Goal: Task Accomplishment & Management: Complete application form

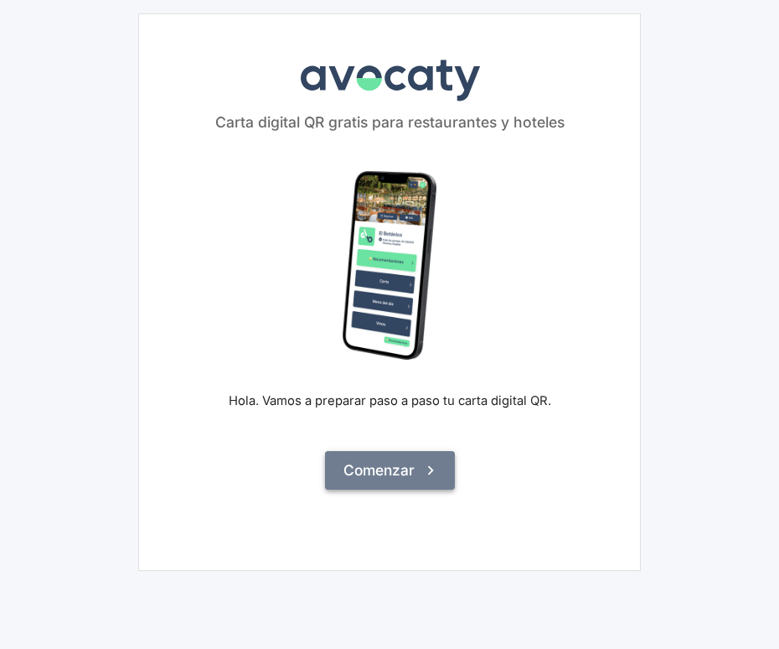
click at [387, 468] on button "Comenzar" at bounding box center [390, 470] width 130 height 39
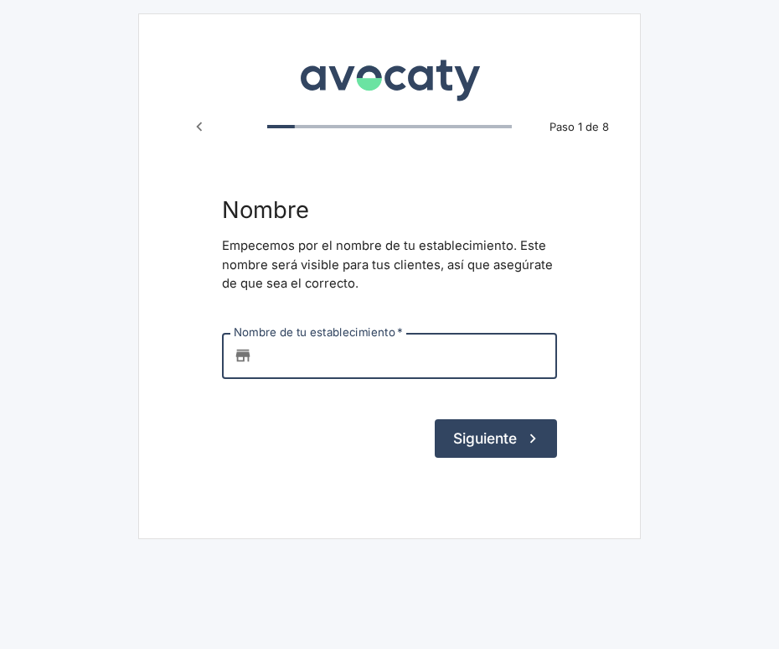
click at [320, 363] on input "Nombre de tu establecimiento   *" at bounding box center [408, 355] width 298 height 45
type input "c"
type input "SNV SBA MOURAD"
click at [475, 432] on button "Siguiente" at bounding box center [496, 438] width 122 height 39
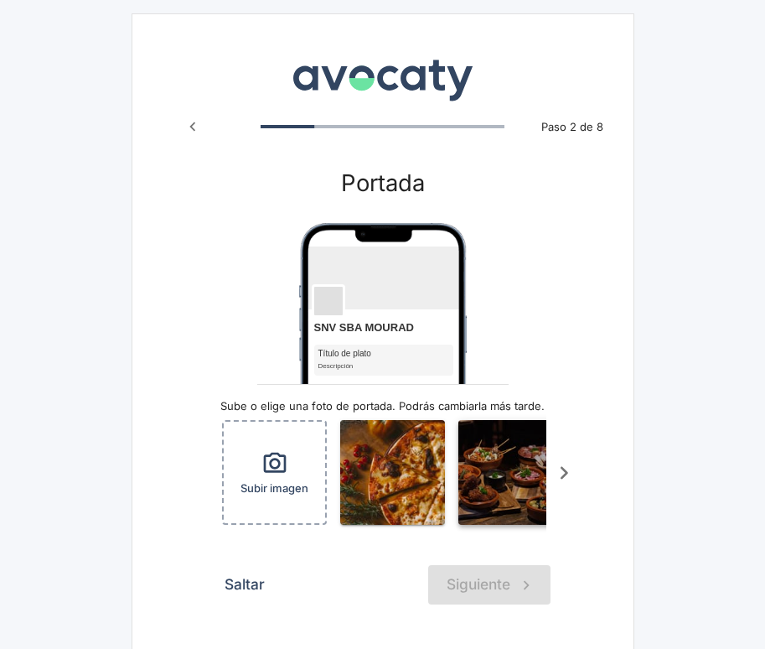
click at [506, 488] on img "button" at bounding box center [510, 472] width 105 height 105
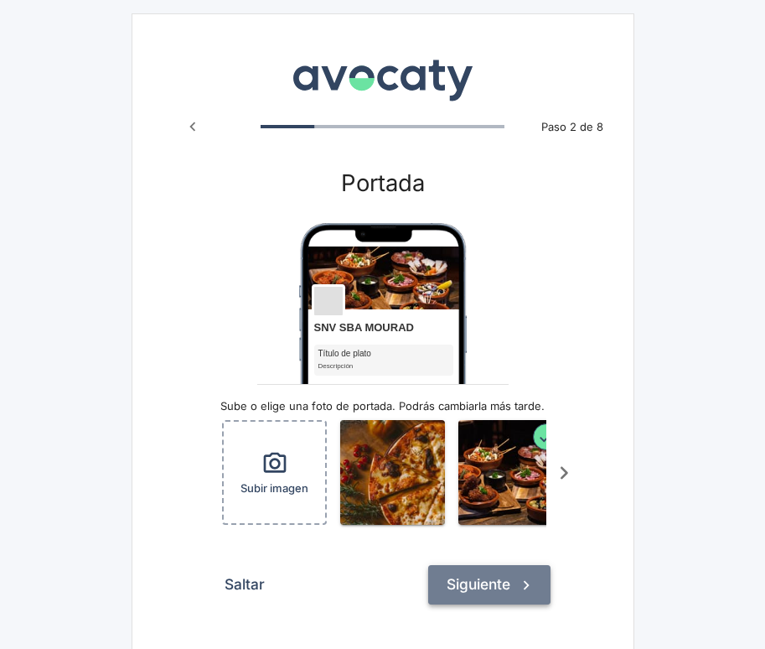
click at [475, 595] on button "Siguiente" at bounding box center [489, 584] width 122 height 39
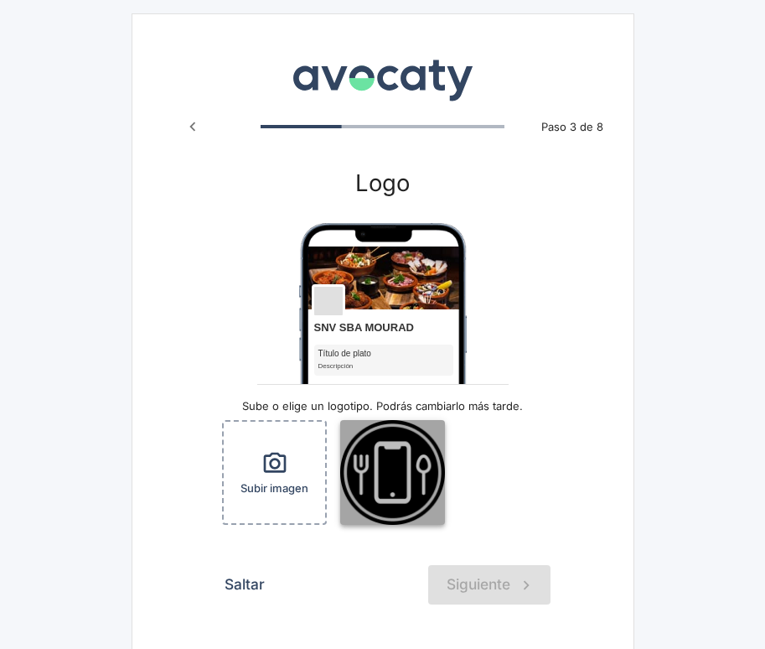
click at [395, 475] on img "button" at bounding box center [392, 472] width 105 height 105
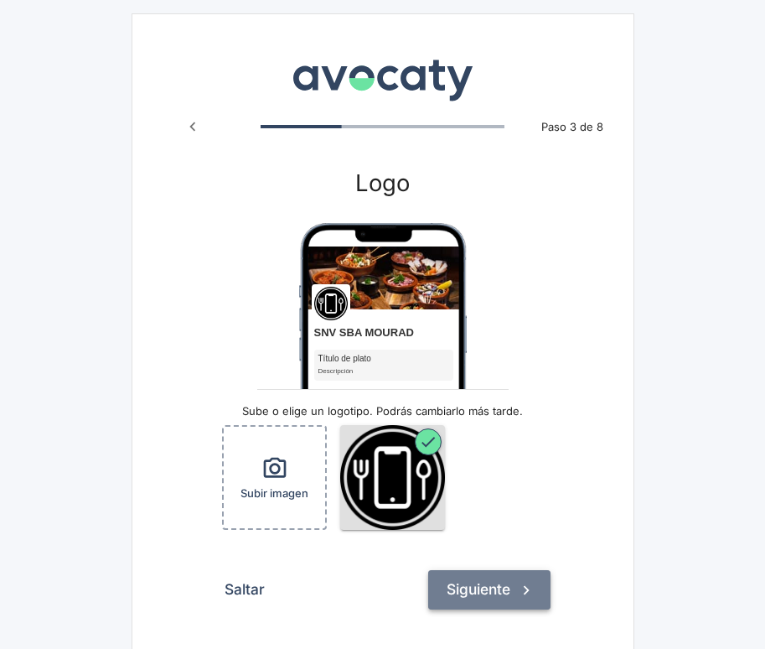
click at [491, 583] on button "Siguiente" at bounding box center [489, 589] width 122 height 39
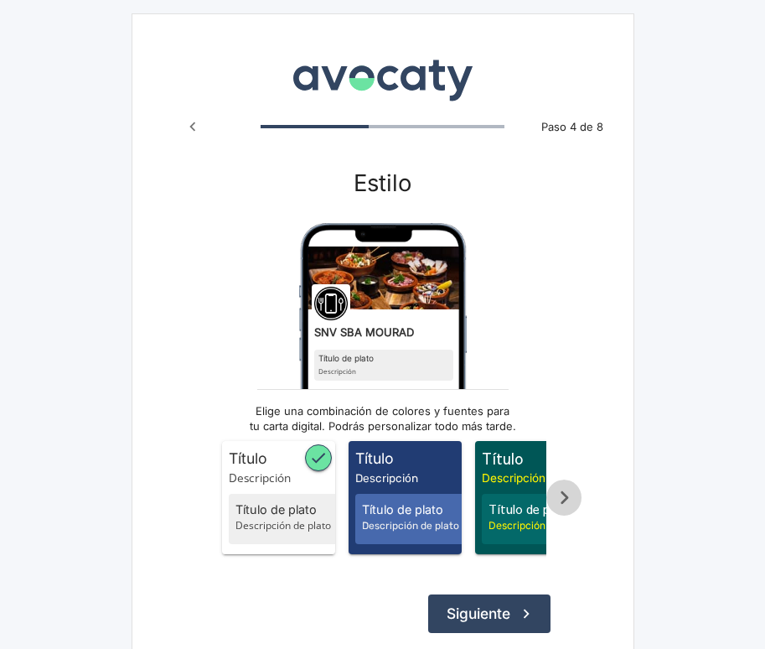
click at [564, 504] on icon "Scroll a la derecha" at bounding box center [564, 497] width 28 height 28
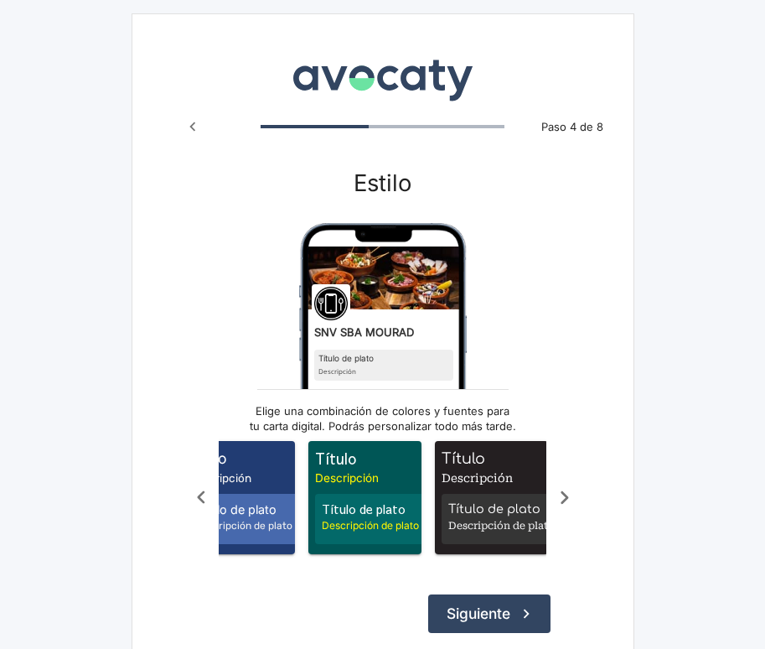
scroll to position [0, 168]
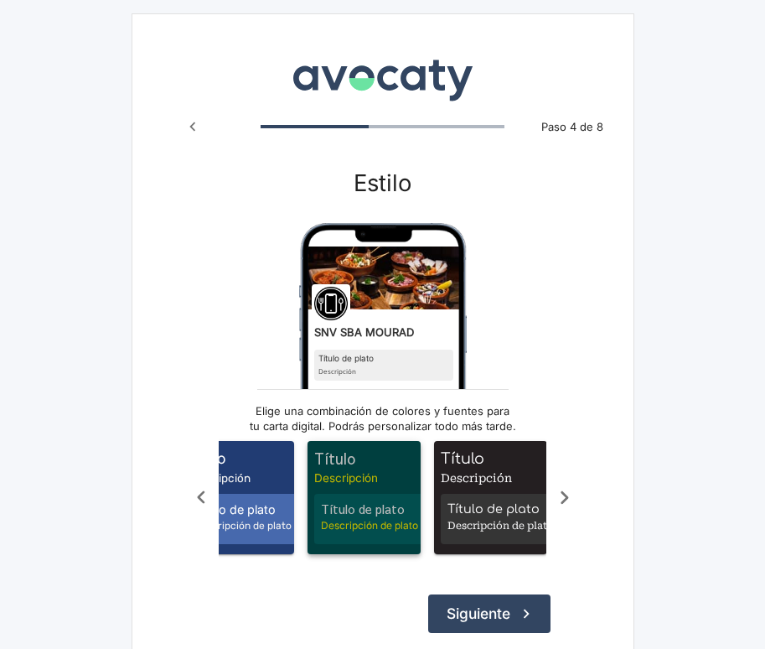
click at [382, 507] on span "Título de plato" at bounding box center [373, 509] width 104 height 18
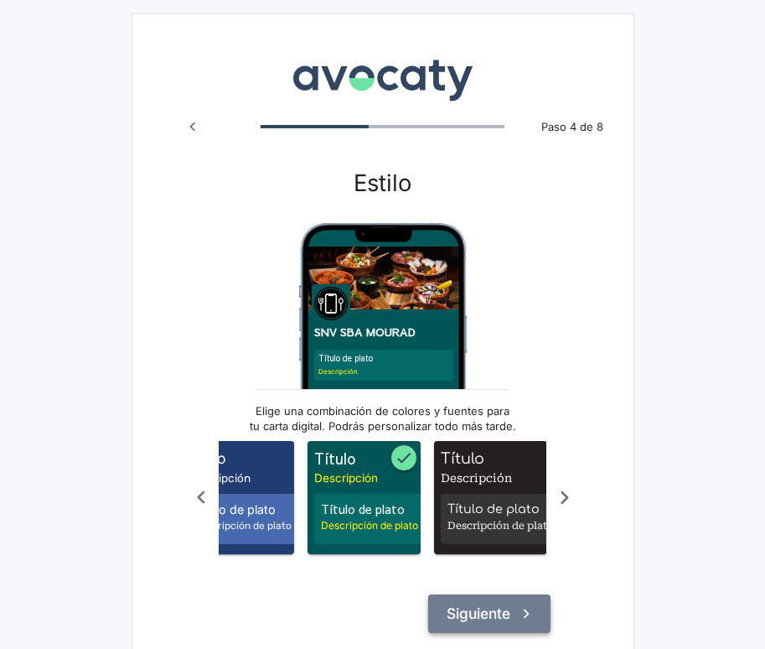
click at [464, 631] on button "Siguiente" at bounding box center [489, 613] width 122 height 39
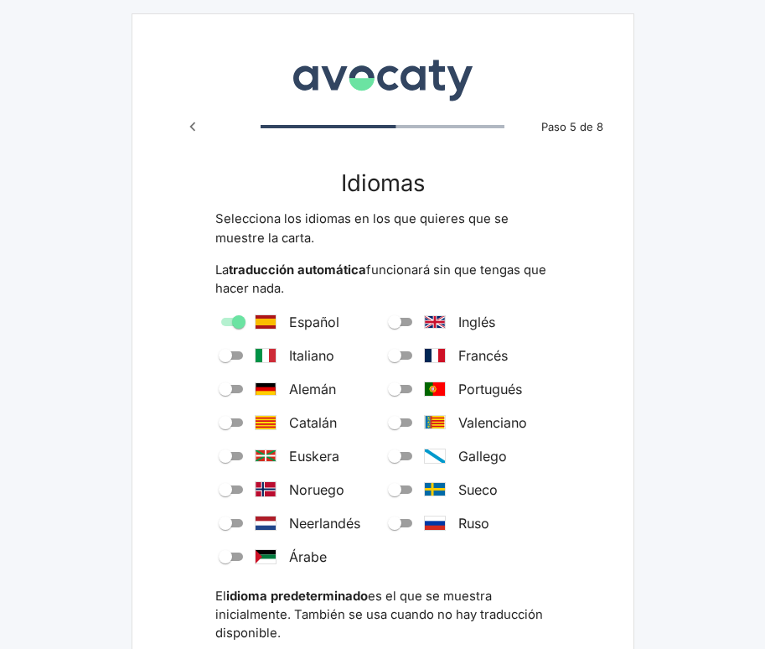
click at [299, 557] on span "Árabe" at bounding box center [308, 556] width 38 height 20
click at [256, 557] on input "Árabe" at bounding box center [225, 556] width 60 height 20
click at [299, 557] on span "Árabe" at bounding box center [308, 556] width 38 height 20
click at [269, 557] on input "Árabe" at bounding box center [239, 556] width 60 height 20
click at [299, 557] on span "Árabe" at bounding box center [308, 556] width 38 height 20
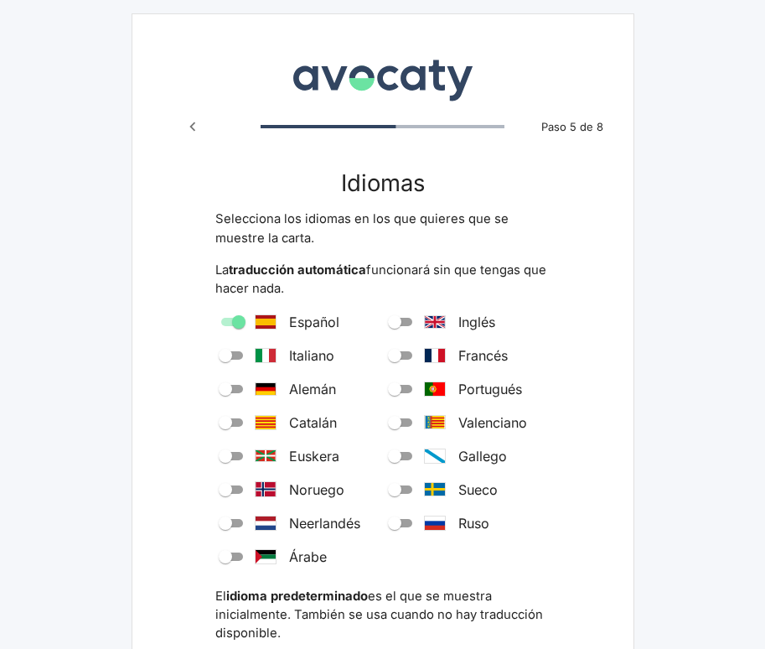
click at [256, 557] on input "Árabe" at bounding box center [225, 556] width 60 height 20
click at [299, 557] on span "Árabe" at bounding box center [308, 556] width 38 height 20
click at [269, 557] on input "Árabe" at bounding box center [239, 556] width 60 height 20
checkbox input "false"
click at [407, 358] on input "Francés" at bounding box center [394, 355] width 60 height 20
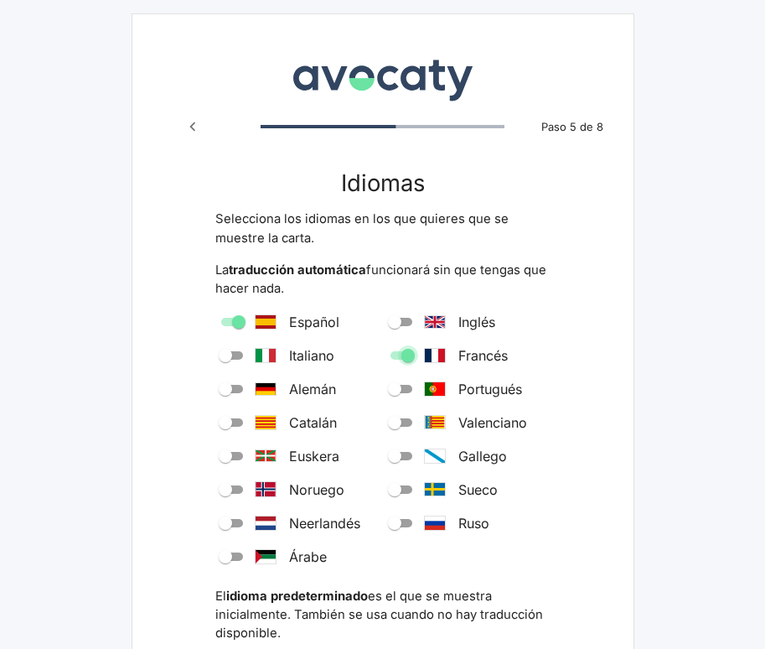
click at [407, 358] on input "Francés" at bounding box center [408, 355] width 60 height 20
click at [407, 358] on input "Francés" at bounding box center [394, 355] width 60 height 20
checkbox input "true"
click at [237, 555] on input "Árabe" at bounding box center [225, 556] width 60 height 20
checkbox input "true"
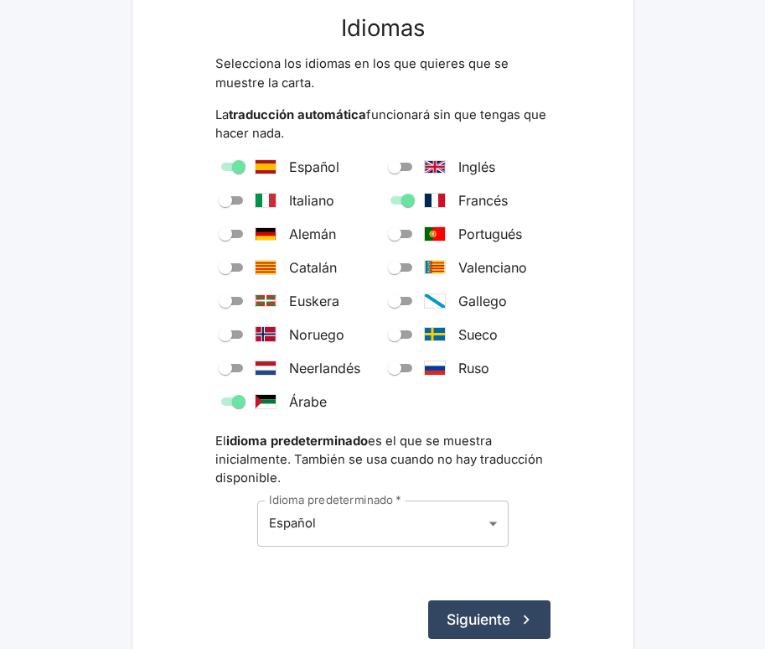
scroll to position [158, 0]
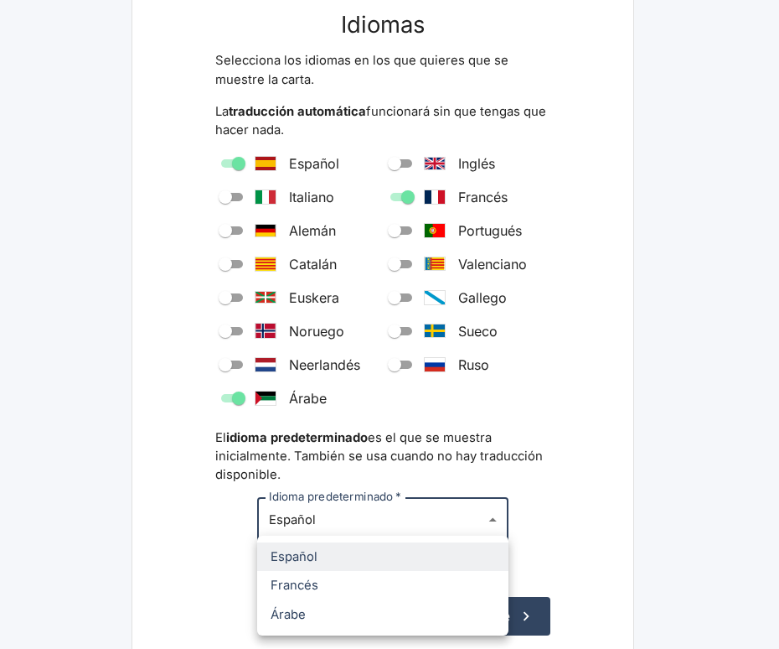
click at [494, 525] on body "Avocaty Paso 5 de 8 Idiomas Selecciona los idiomas en los que quieres que se mu…" at bounding box center [389, 286] width 779 height 888
click at [294, 618] on span "Árabe" at bounding box center [383, 614] width 225 height 18
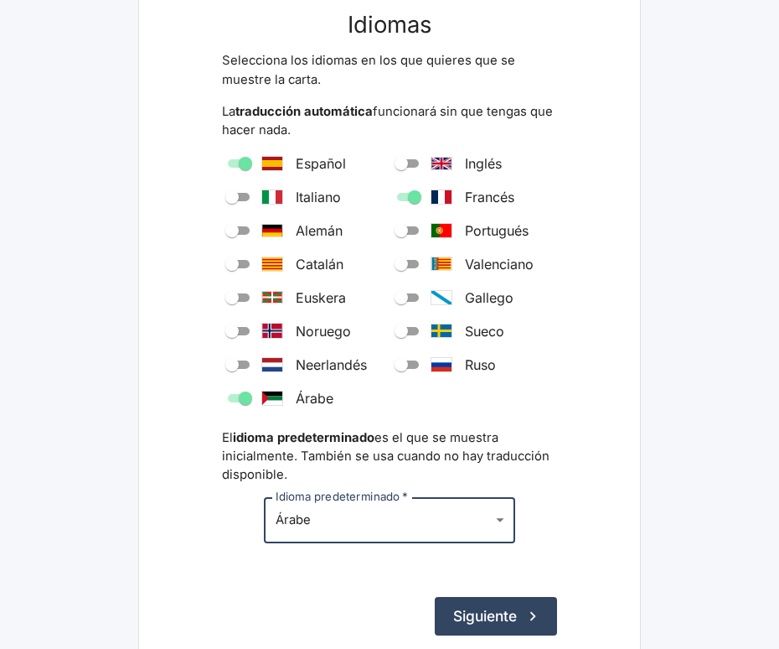
type input "ar"
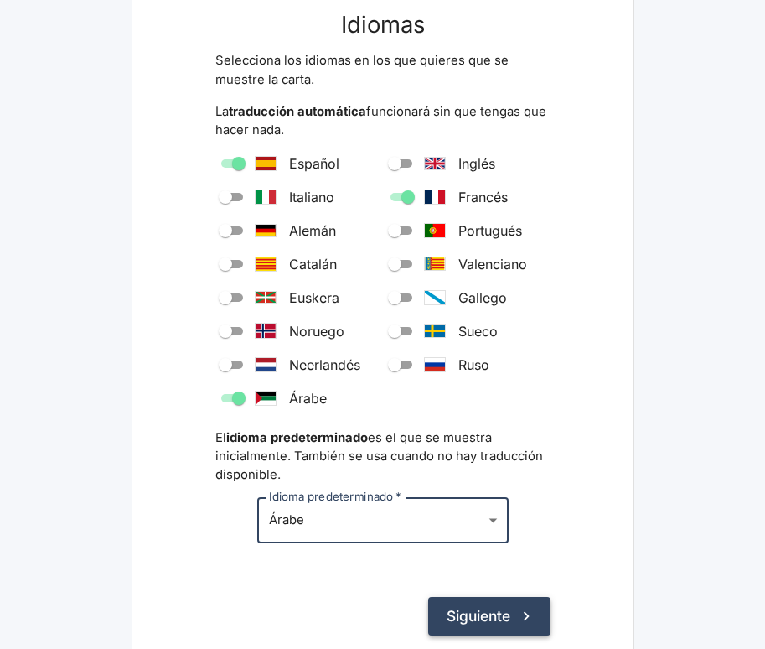
click at [458, 612] on button "Siguiente" at bounding box center [489, 616] width 122 height 39
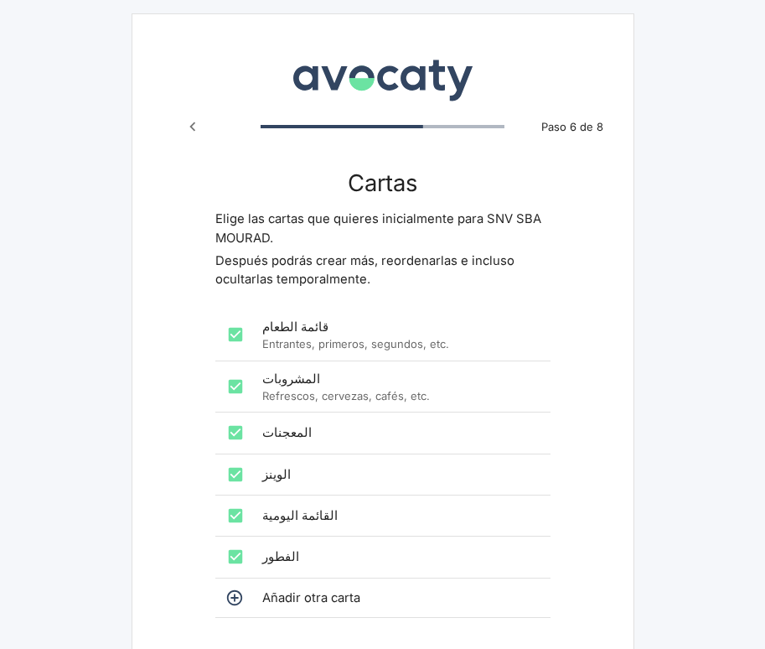
click at [196, 124] on icon "Paso anterior" at bounding box center [192, 126] width 18 height 18
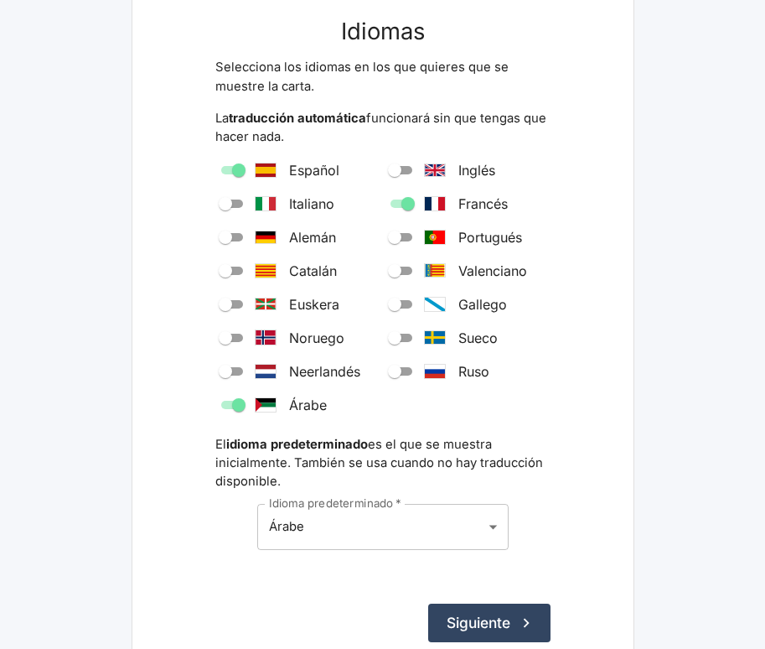
scroll to position [158, 0]
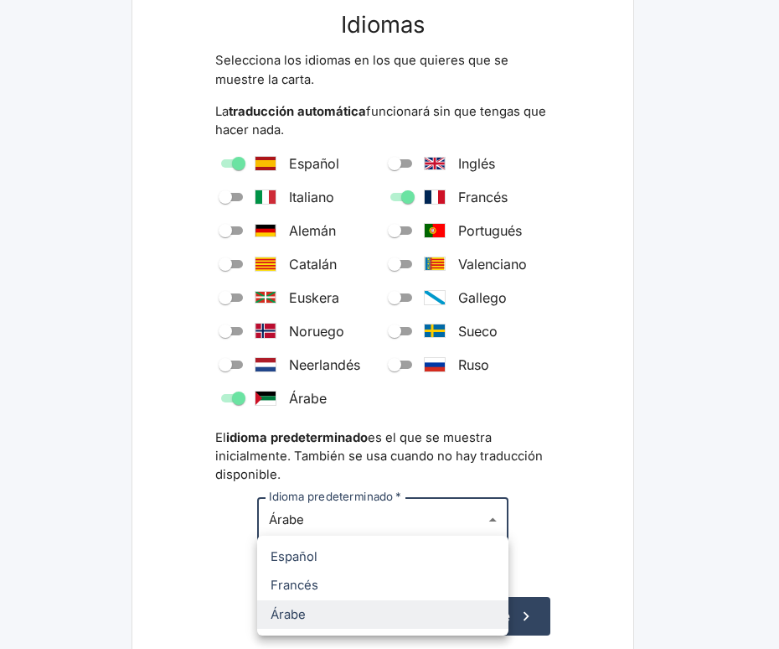
click at [488, 513] on body "Avocaty Paso 5 de 8 Idiomas Selecciona los idiomas en los que quieres que se mu…" at bounding box center [389, 286] width 779 height 888
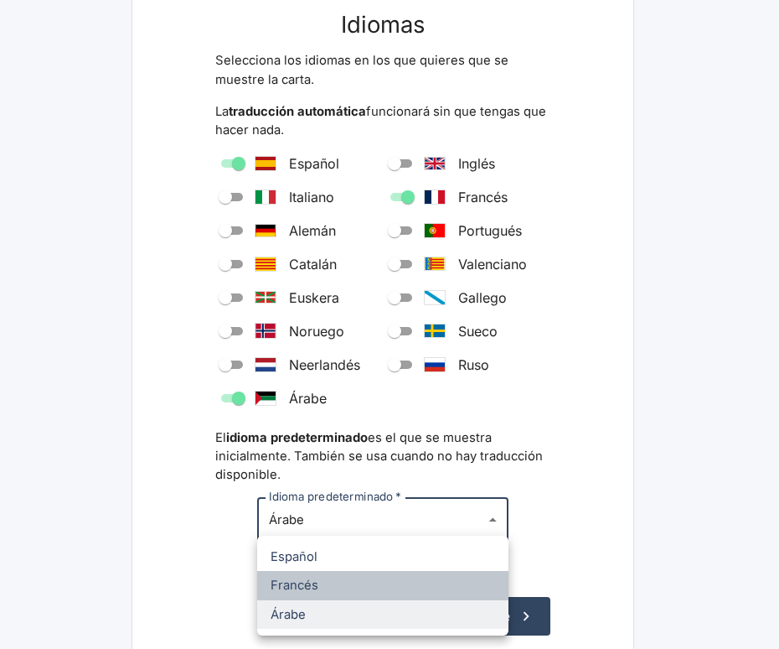
click at [292, 577] on span "Francés" at bounding box center [383, 585] width 225 height 18
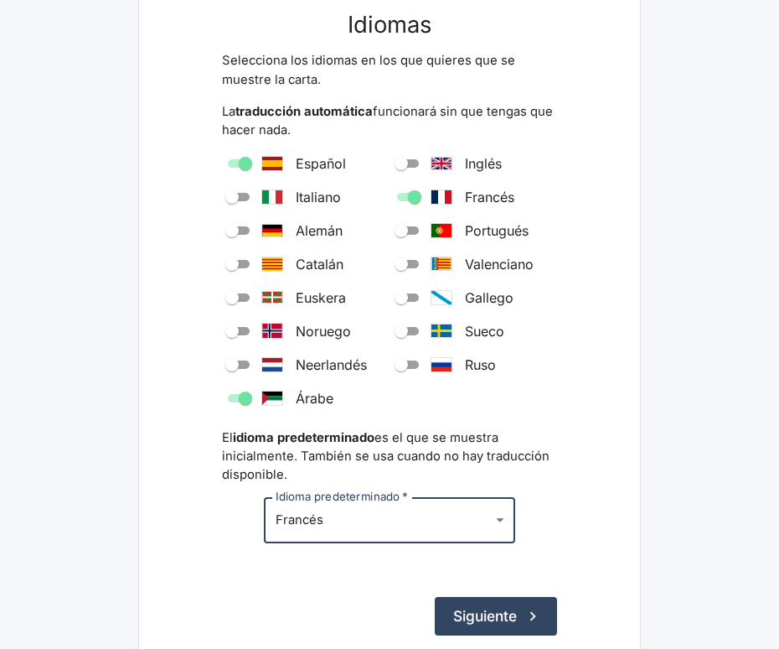
type input "fr"
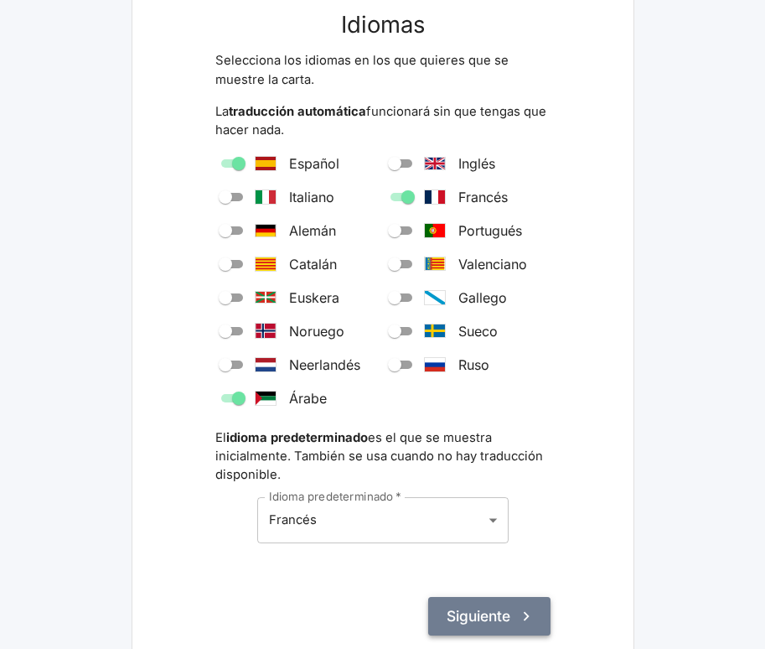
click at [456, 612] on button "Siguiente" at bounding box center [489, 616] width 122 height 39
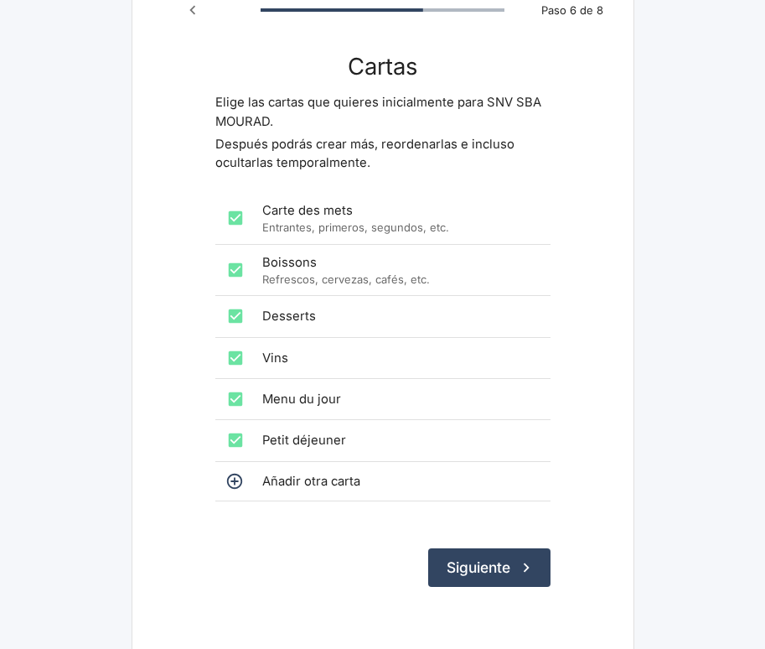
scroll to position [149, 0]
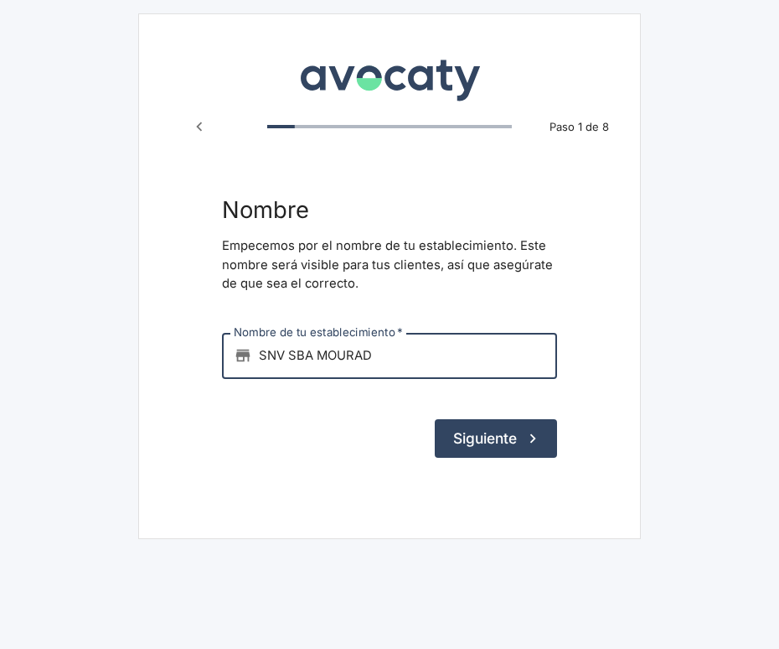
click at [378, 358] on input "SNV SBA MOURAD" at bounding box center [408, 355] width 298 height 45
type input "S"
type input "CAFETERIA SNV"
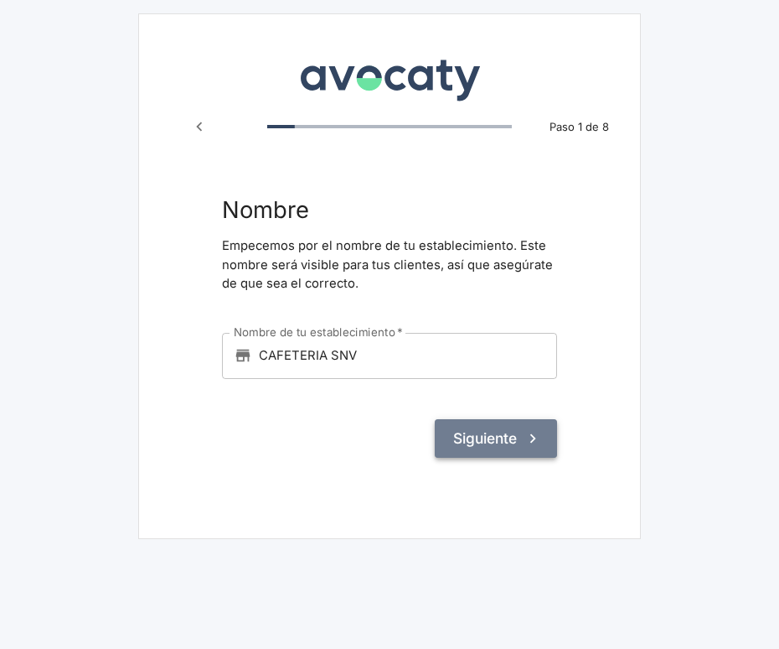
click at [480, 435] on button "Siguiente" at bounding box center [496, 438] width 122 height 39
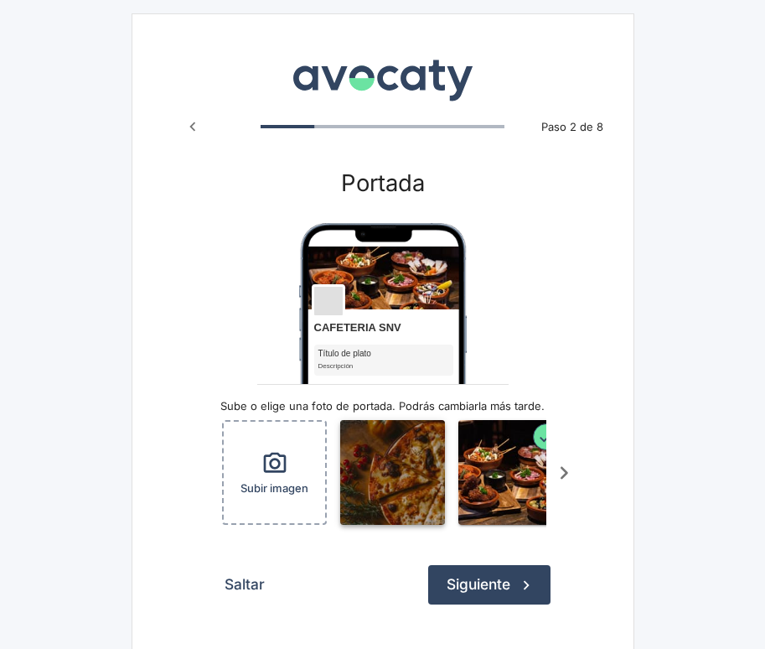
click at [419, 462] on img "button" at bounding box center [392, 472] width 105 height 105
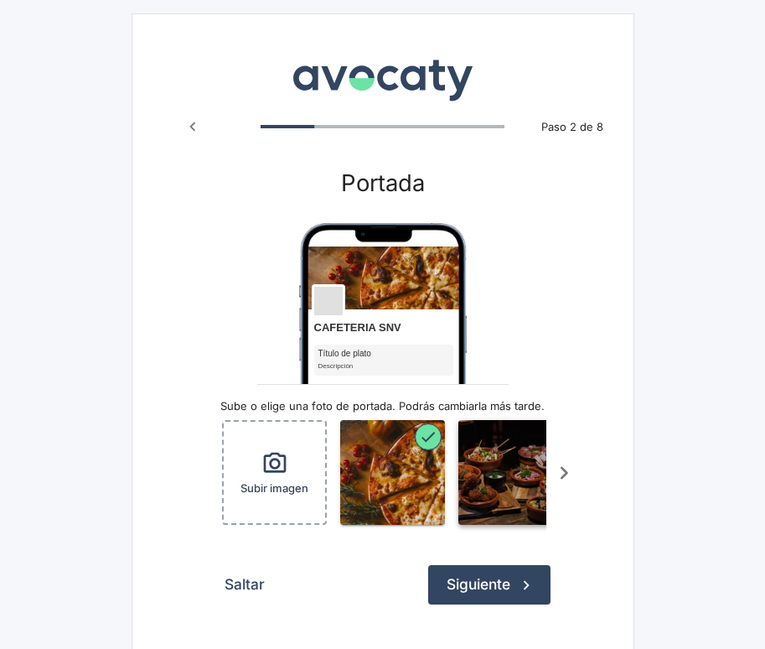
click at [490, 476] on img "button" at bounding box center [510, 472] width 105 height 105
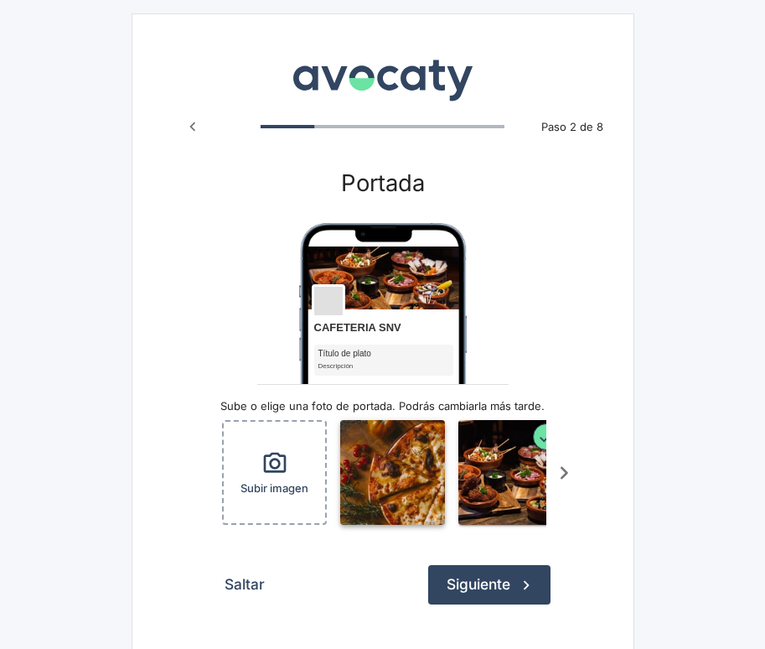
click at [422, 494] on img "button" at bounding box center [392, 472] width 105 height 105
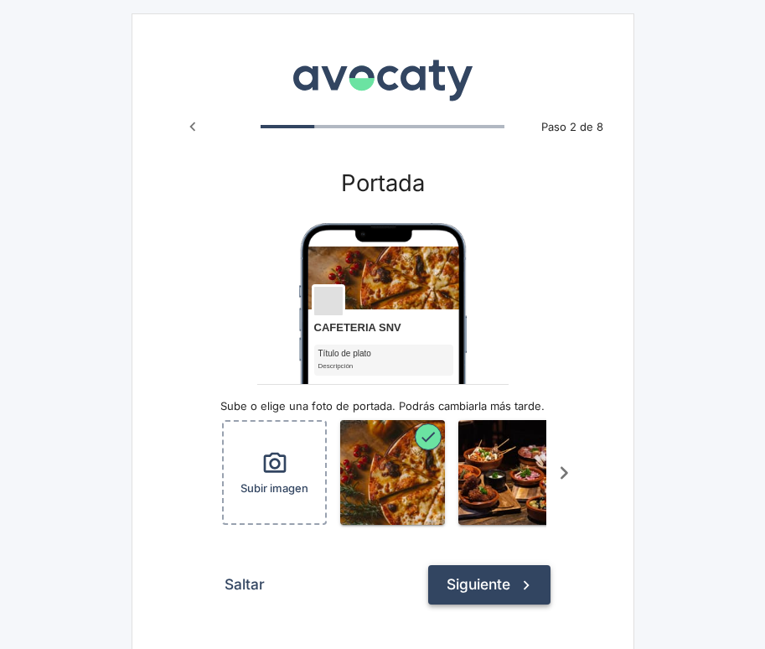
click at [499, 603] on button "Siguiente" at bounding box center [489, 584] width 122 height 39
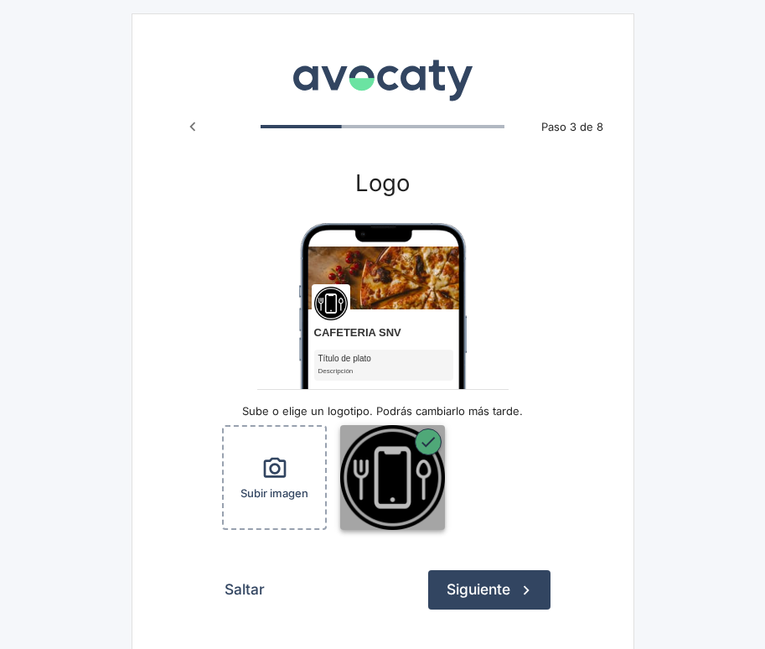
click at [397, 487] on img "button" at bounding box center [392, 477] width 105 height 105
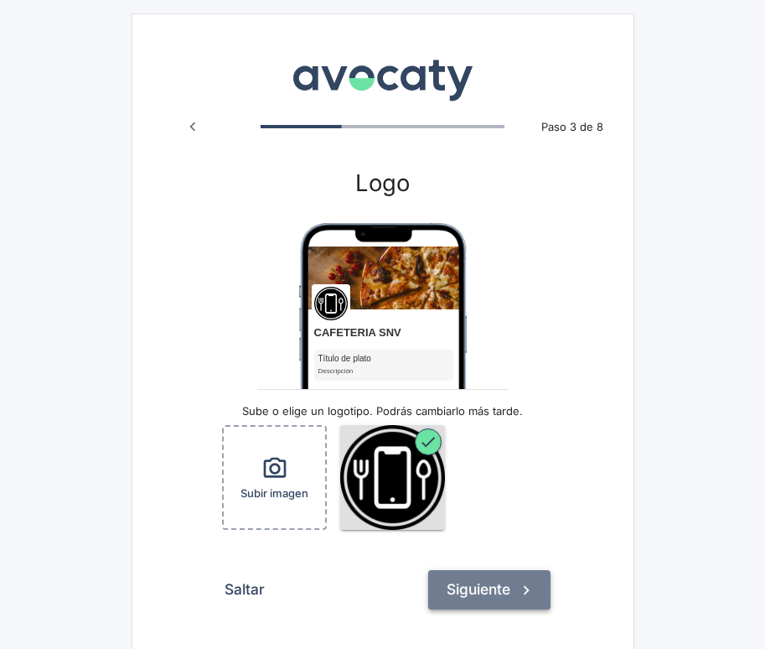
click at [477, 588] on button "Siguiente" at bounding box center [489, 589] width 122 height 39
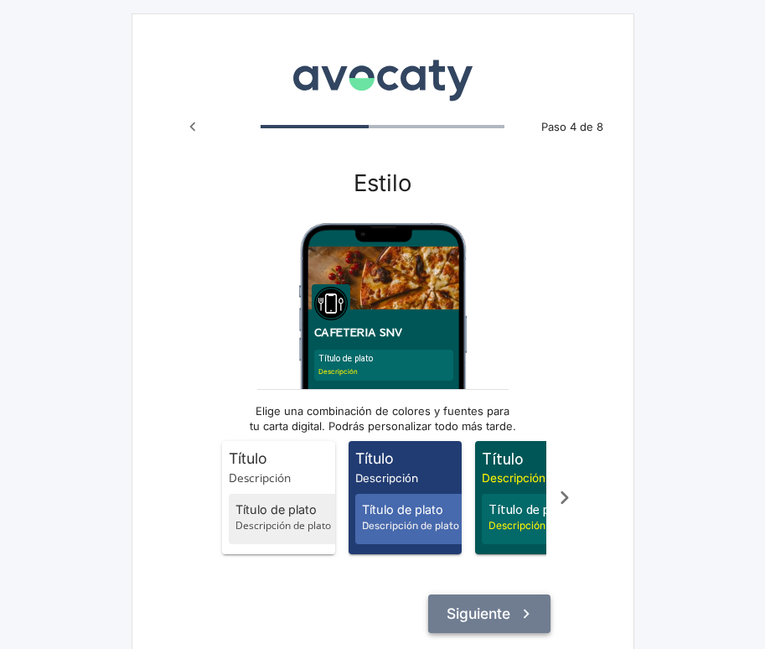
click at [491, 624] on button "Siguiente" at bounding box center [489, 613] width 122 height 39
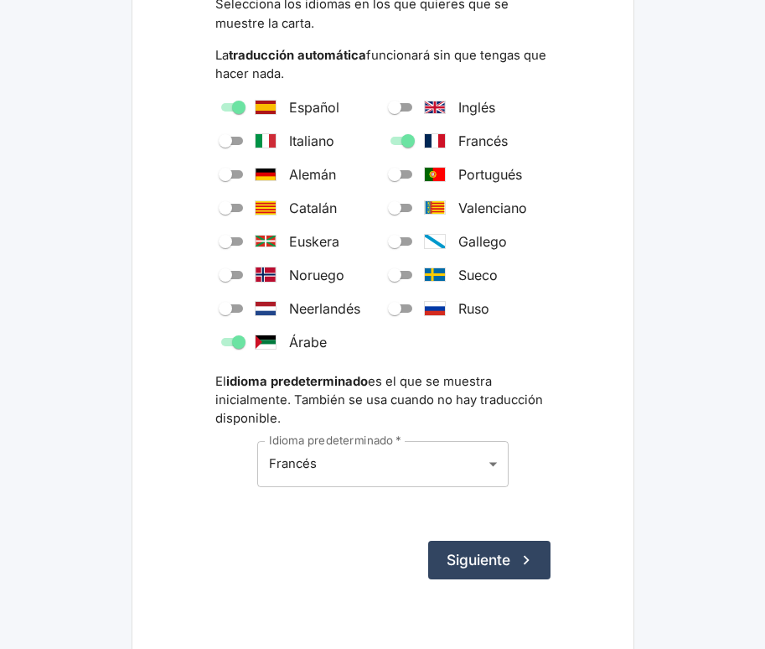
scroll to position [240, 0]
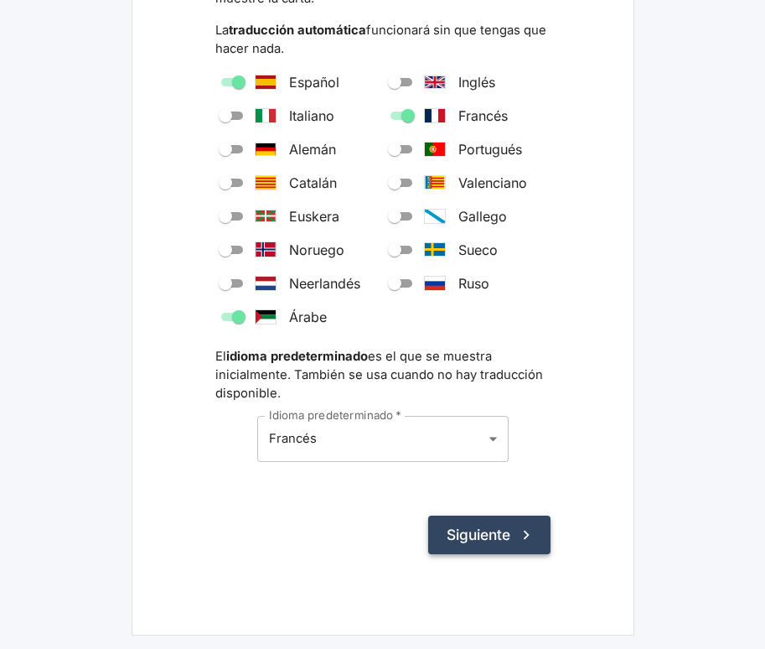
click at [524, 534] on icon "submit" at bounding box center [526, 534] width 18 height 18
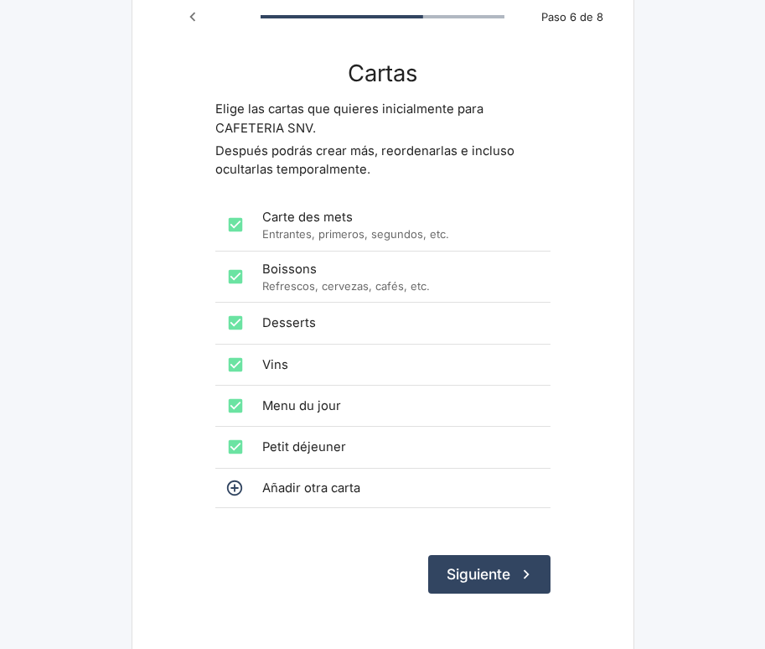
scroll to position [149, 0]
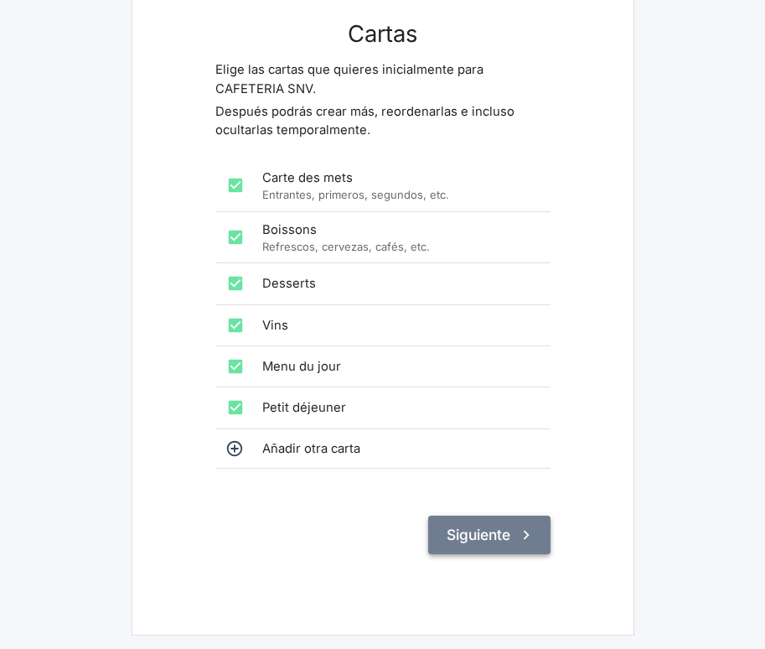
click at [468, 527] on button "Siguiente" at bounding box center [489, 534] width 122 height 39
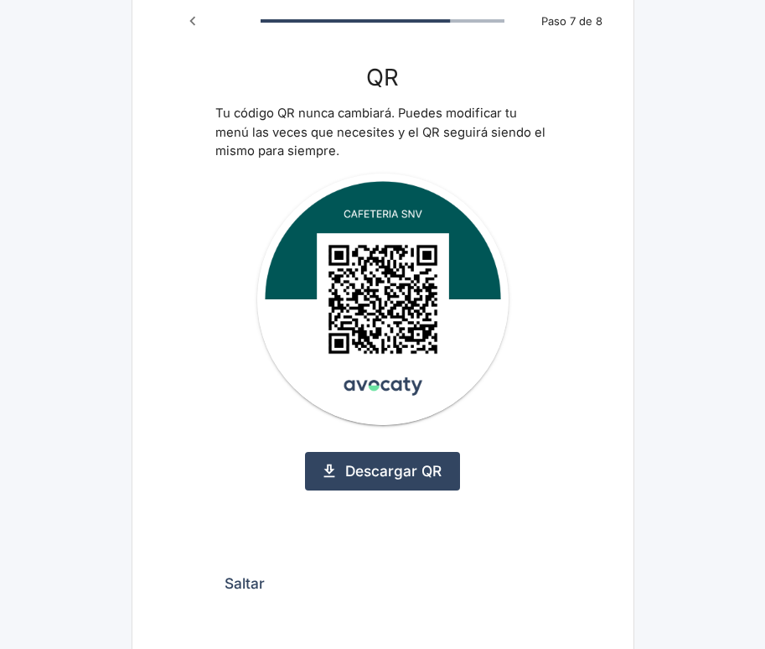
scroll to position [155, 0]
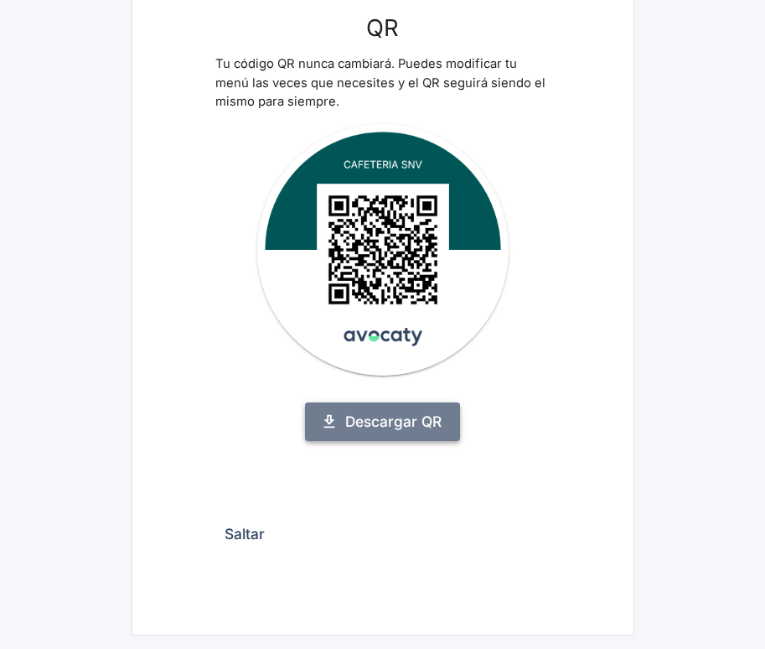
click at [416, 429] on link "Descargar QR" at bounding box center [382, 421] width 155 height 39
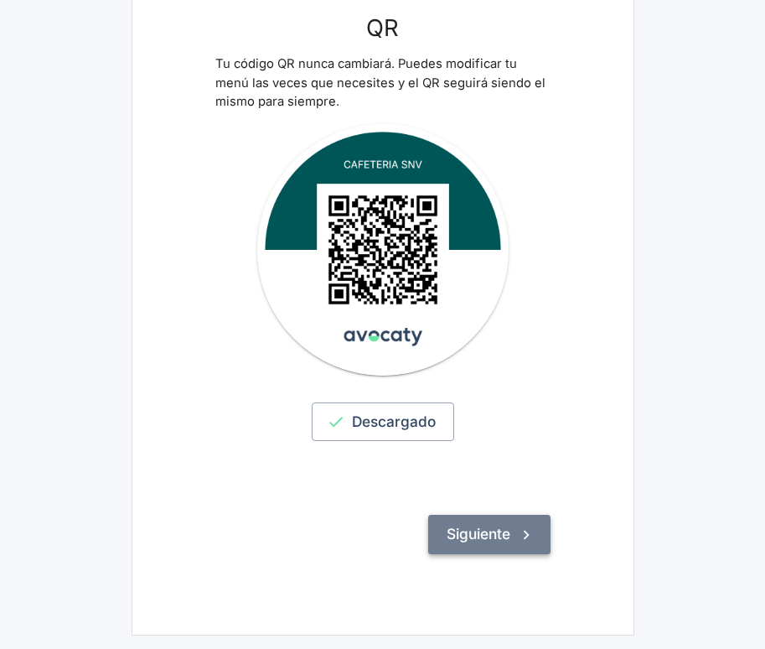
click at [499, 528] on button "Siguiente" at bounding box center [489, 533] width 122 height 39
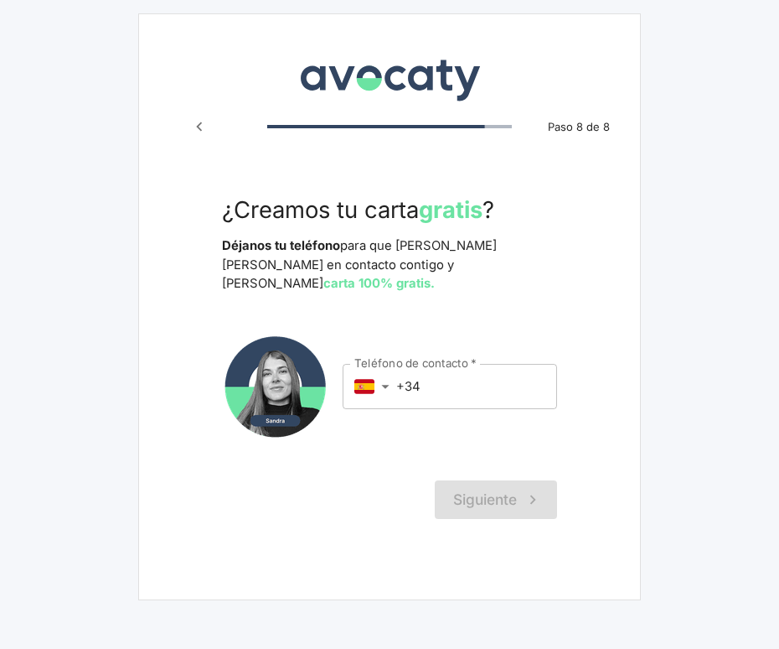
click at [387, 367] on body "Avocaty Paso 8 de 8 ¿Creamos tu carta gratis ? Déjanos tu teléfono para que San…" at bounding box center [389, 324] width 779 height 649
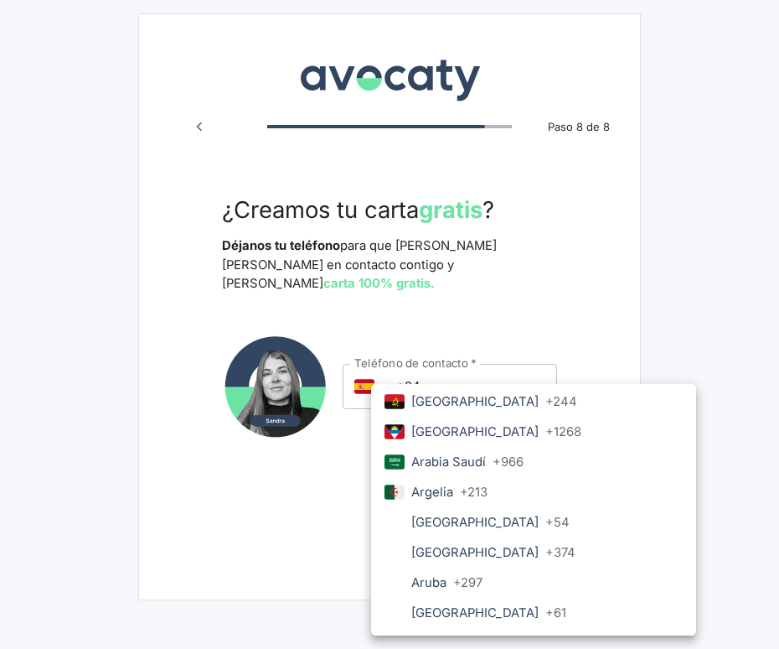
scroll to position [92, 0]
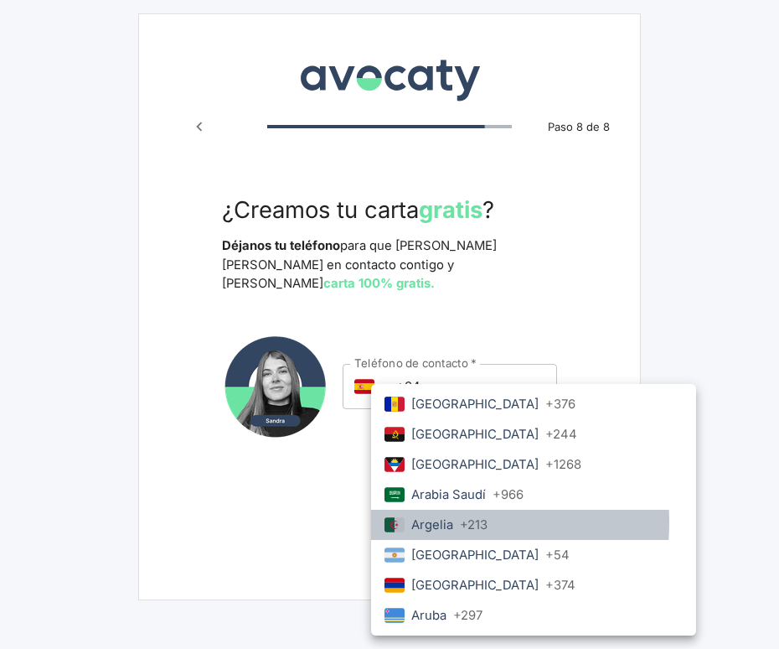
click at [429, 522] on p "Argelia" at bounding box center [432, 524] width 42 height 18
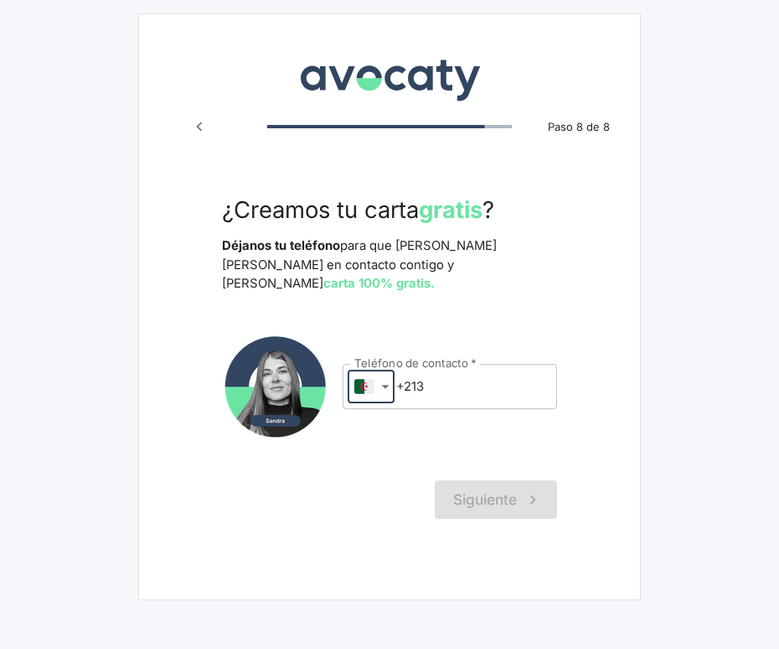
type input "dz"
click at [439, 364] on input "+213" at bounding box center [476, 386] width 161 height 45
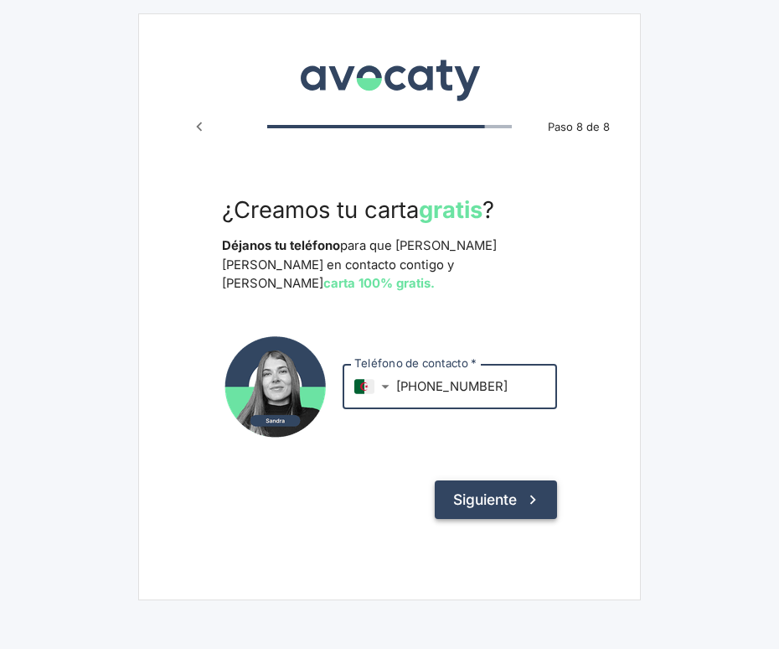
type input "+213 658071733"
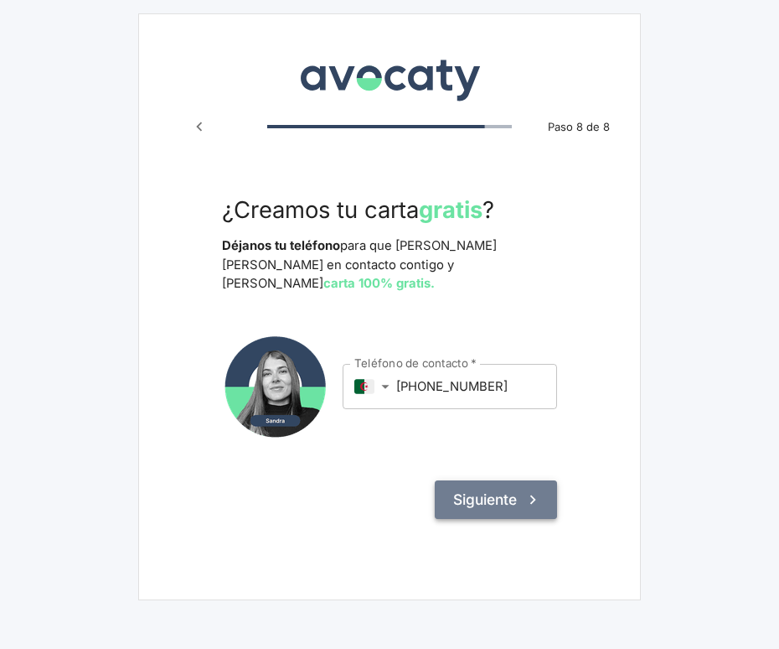
click at [512, 482] on button "Siguiente" at bounding box center [496, 499] width 122 height 39
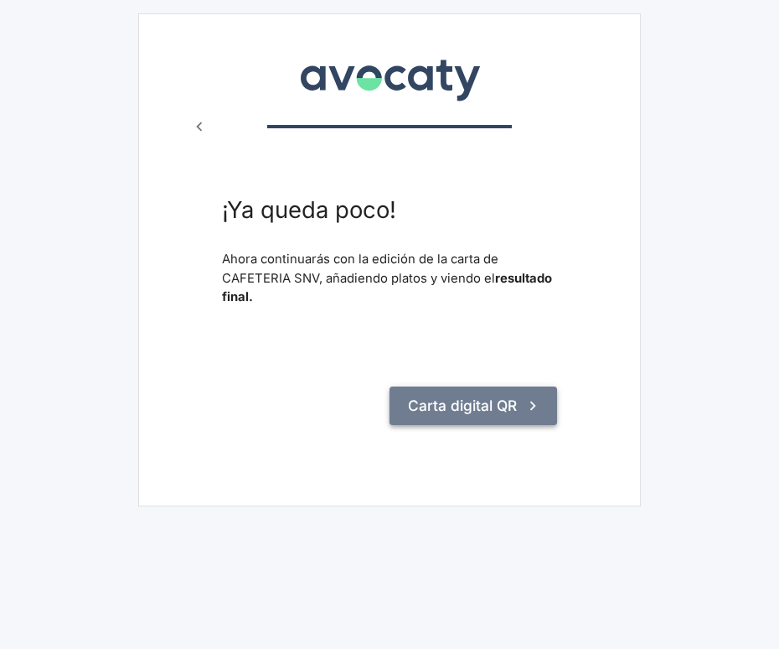
click at [527, 399] on icon "submit" at bounding box center [533, 405] width 18 height 18
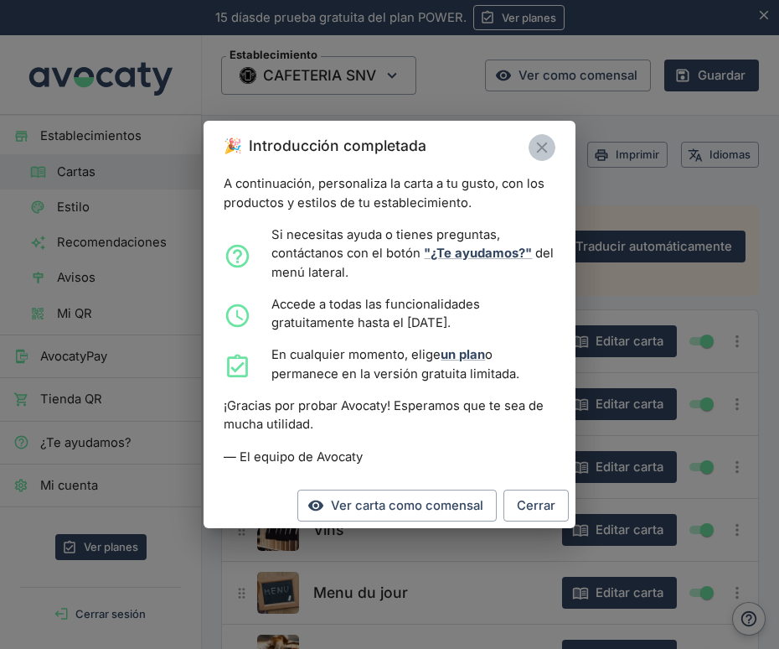
click at [543, 152] on icon "Cerrar" at bounding box center [542, 147] width 18 height 18
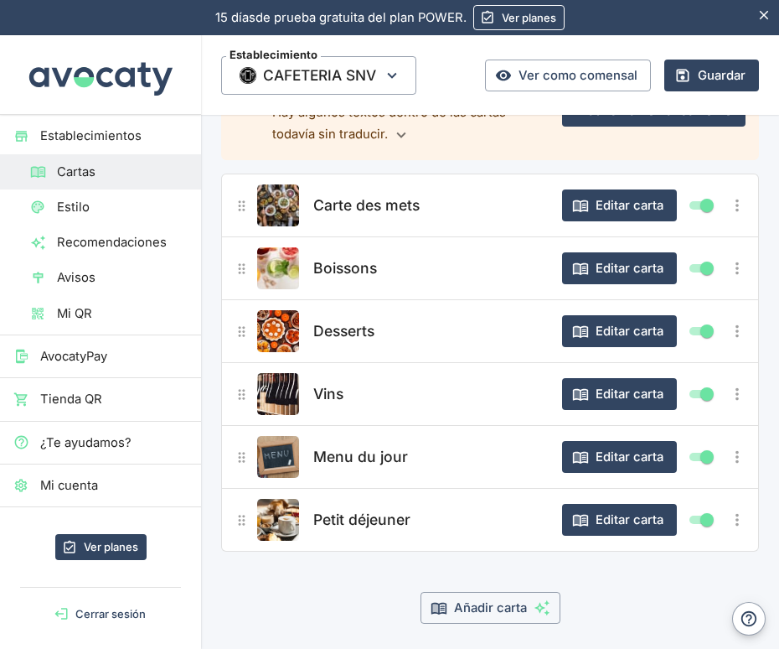
scroll to position [181, 0]
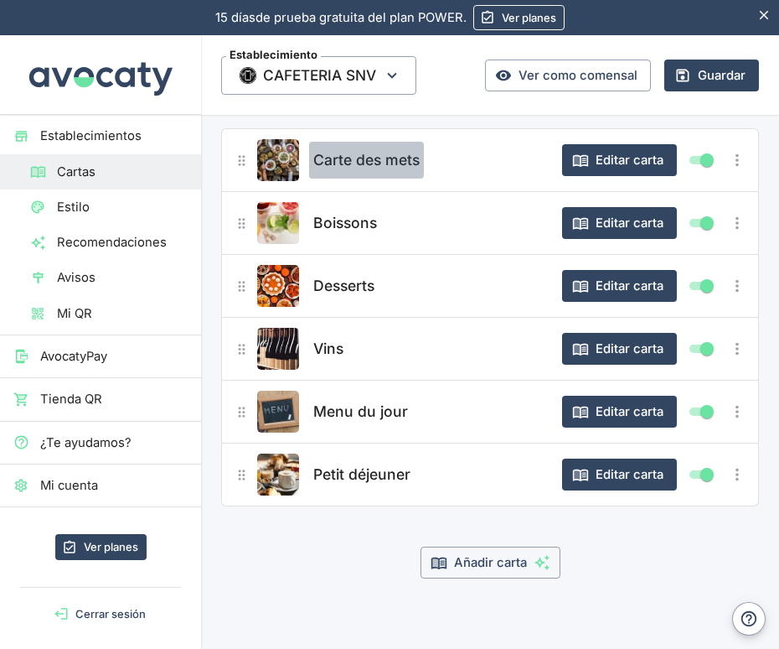
click at [376, 178] on button "Carte des mets" at bounding box center [366, 160] width 115 height 37
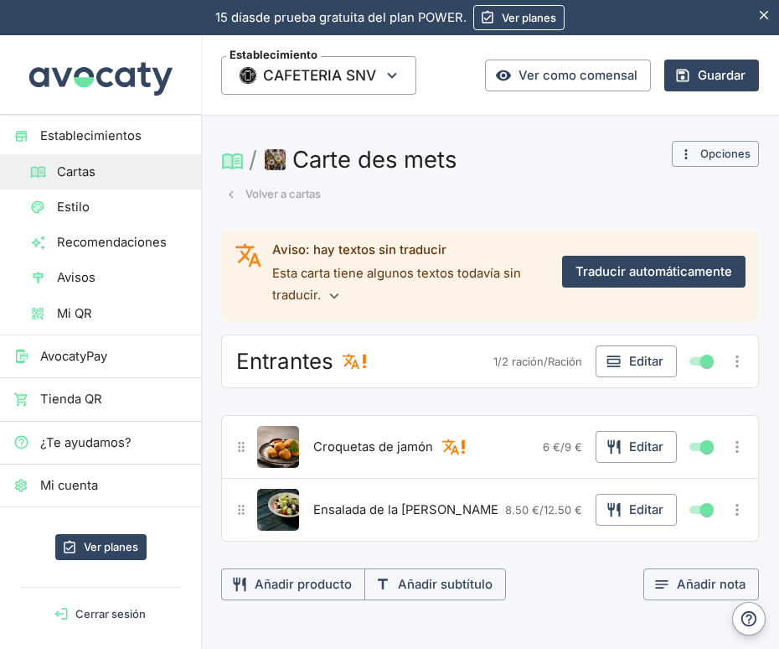
scroll to position [0, 0]
click at [559, 456] on div "6 € / 9 € Editar" at bounding box center [630, 448] width 174 height 32
click at [736, 448] on icon "Más opciones" at bounding box center [737, 448] width 3 height 13
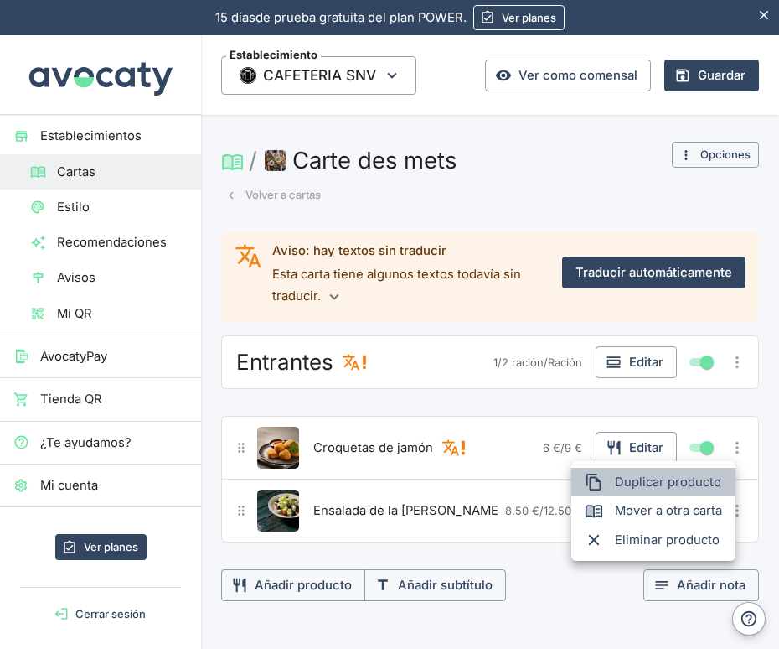
click at [643, 480] on span "Duplicar producto" at bounding box center [668, 482] width 107 height 18
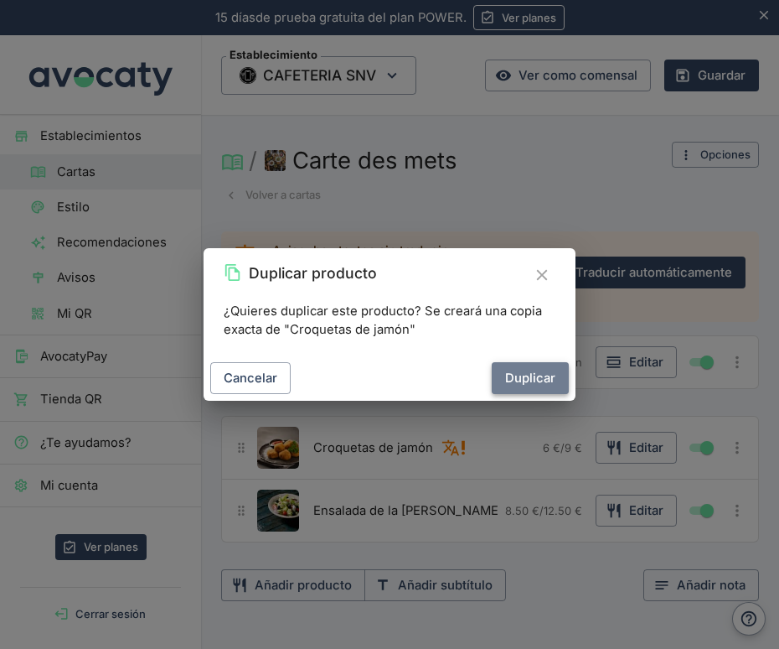
click at [545, 374] on button "Duplicar" at bounding box center [530, 378] width 77 height 32
